Goal: Manage account settings

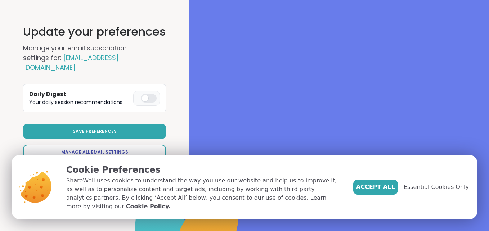
click at [91, 150] on span "Manage All Email Settings" at bounding box center [94, 152] width 67 height 6
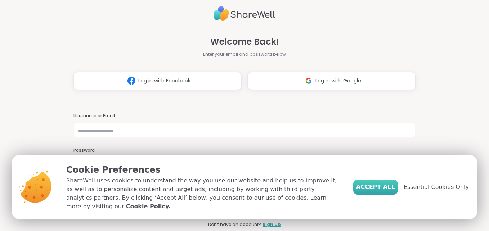
click at [386, 190] on span "Accept All" at bounding box center [375, 187] width 39 height 9
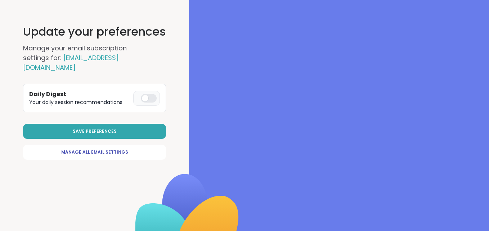
click at [147, 95] on div at bounding box center [149, 98] width 16 height 9
